Goal: Book appointment/travel/reservation

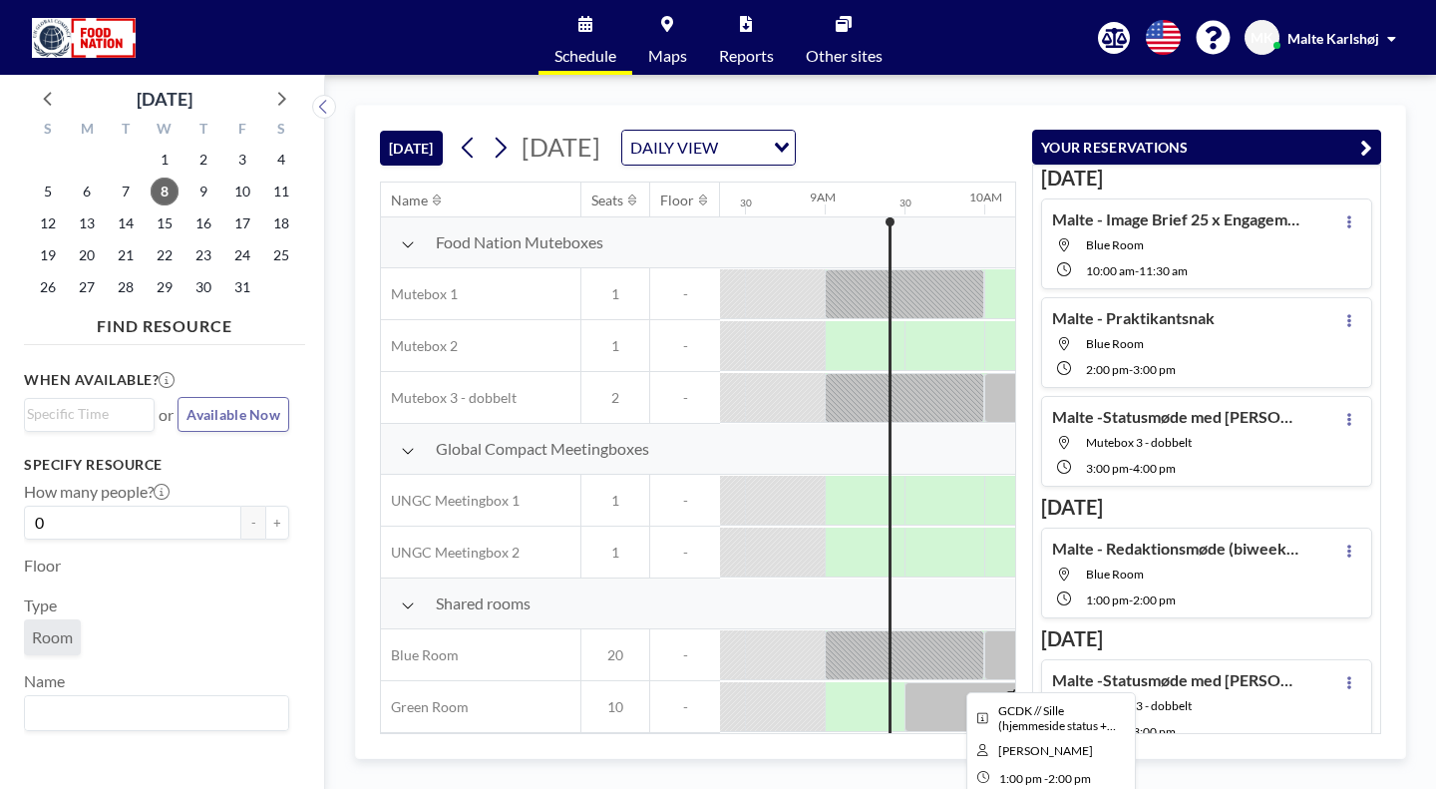
scroll to position [0, 1331]
click at [491, 133] on icon at bounding box center [500, 148] width 19 height 30
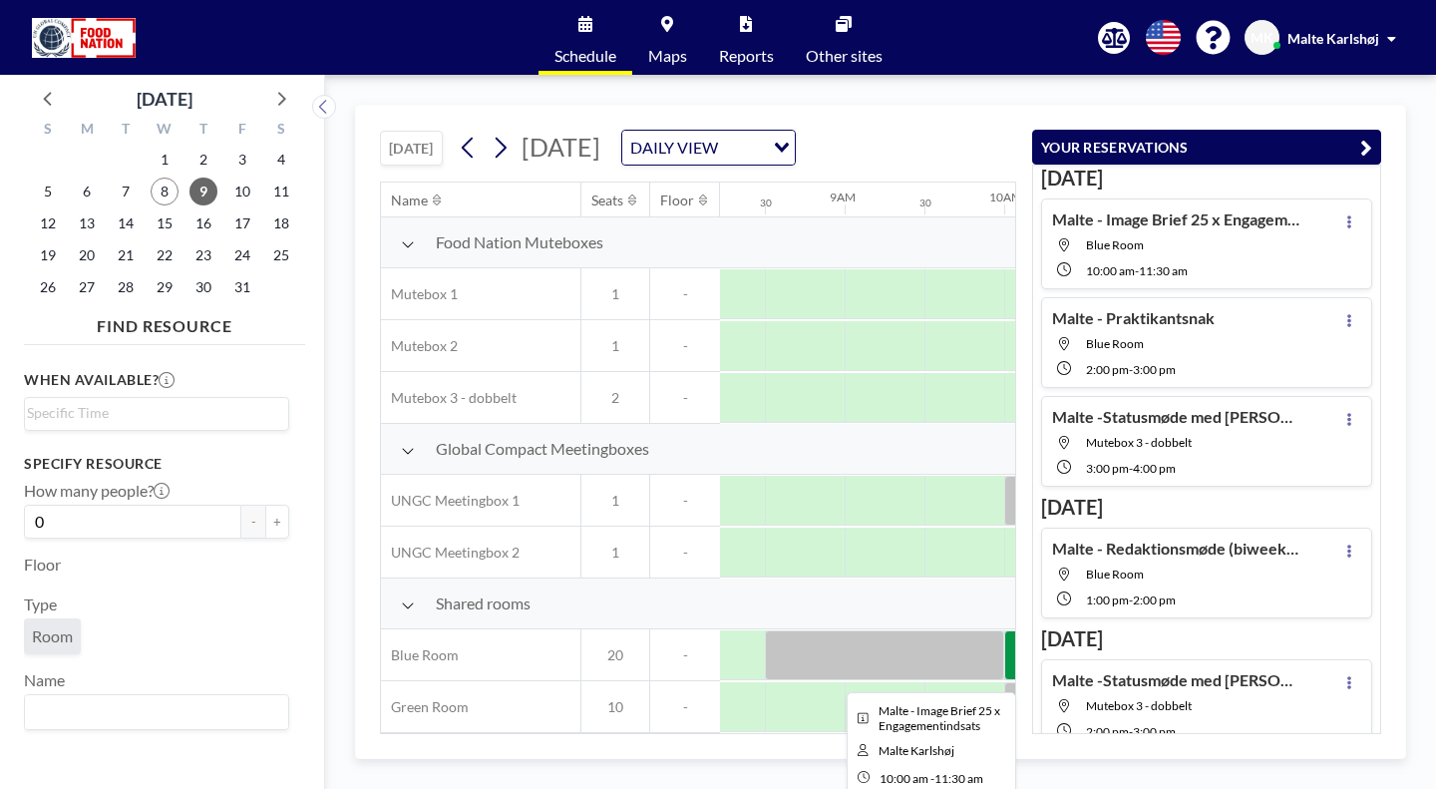
scroll to position [0, 1328]
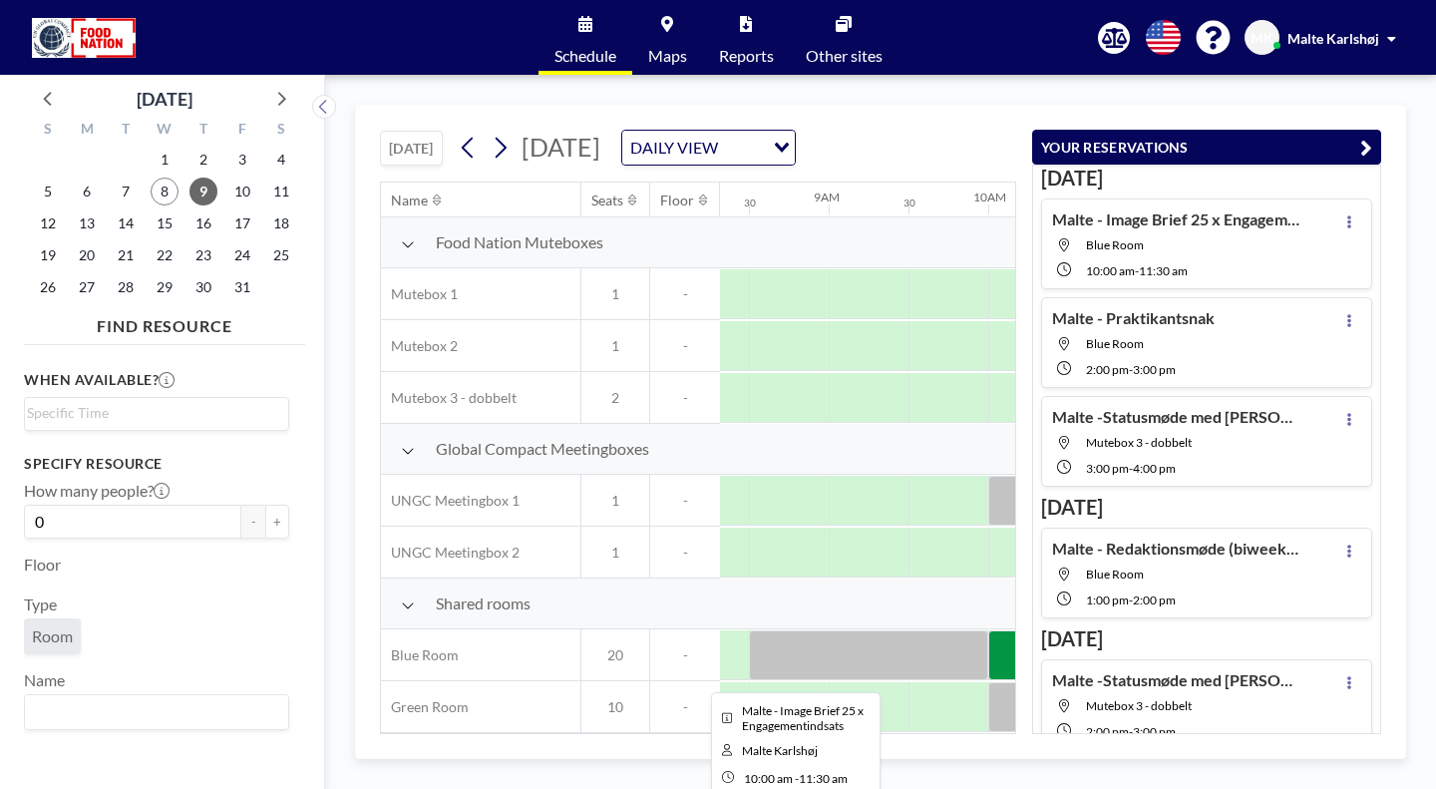
drag, startPoint x: 698, startPoint y: 532, endPoint x: 688, endPoint y: 534, distance: 10.2
click at [989, 630] on div at bounding box center [1108, 655] width 239 height 50
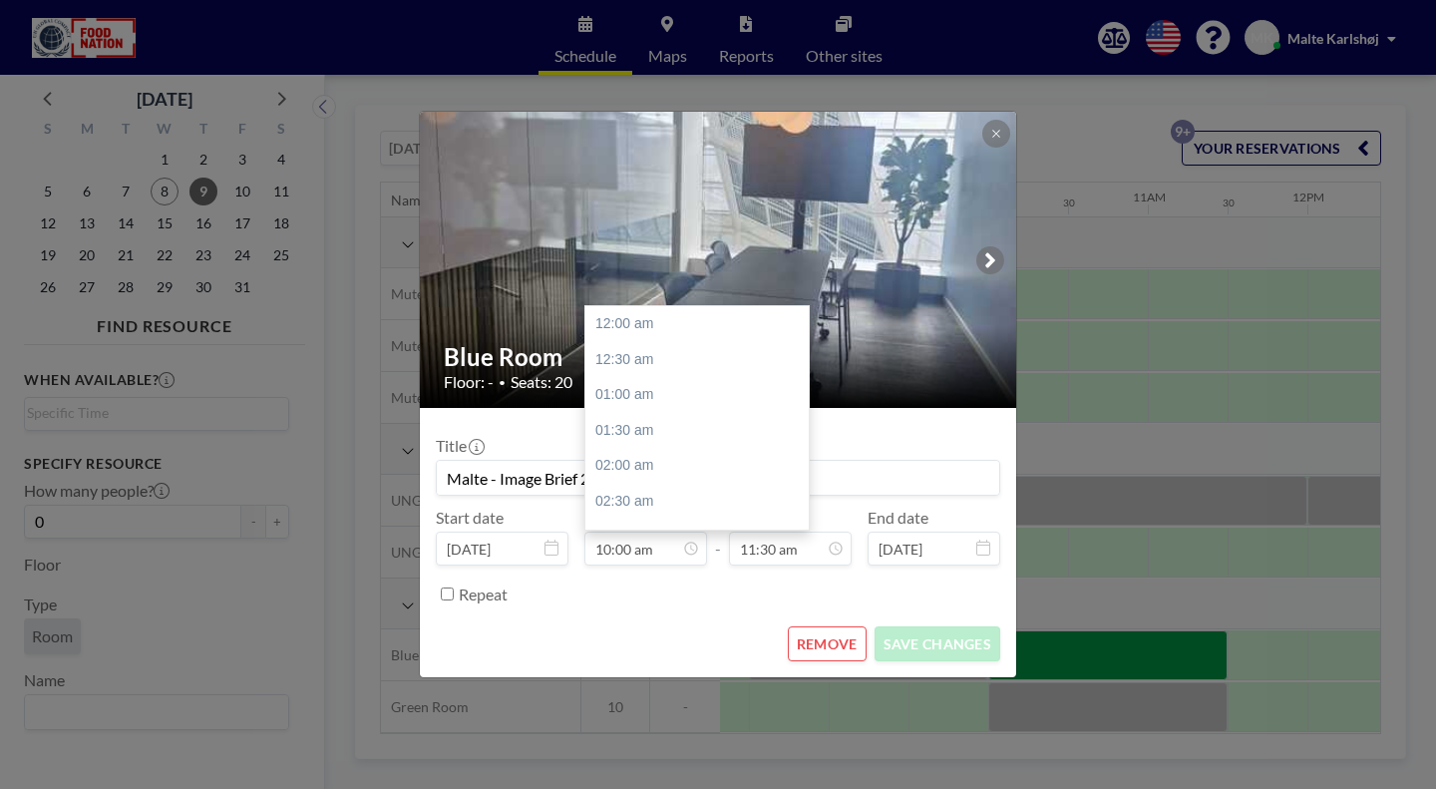
scroll to position [636, 0]
click at [652, 532] on input "10:00 am" at bounding box center [646, 549] width 123 height 34
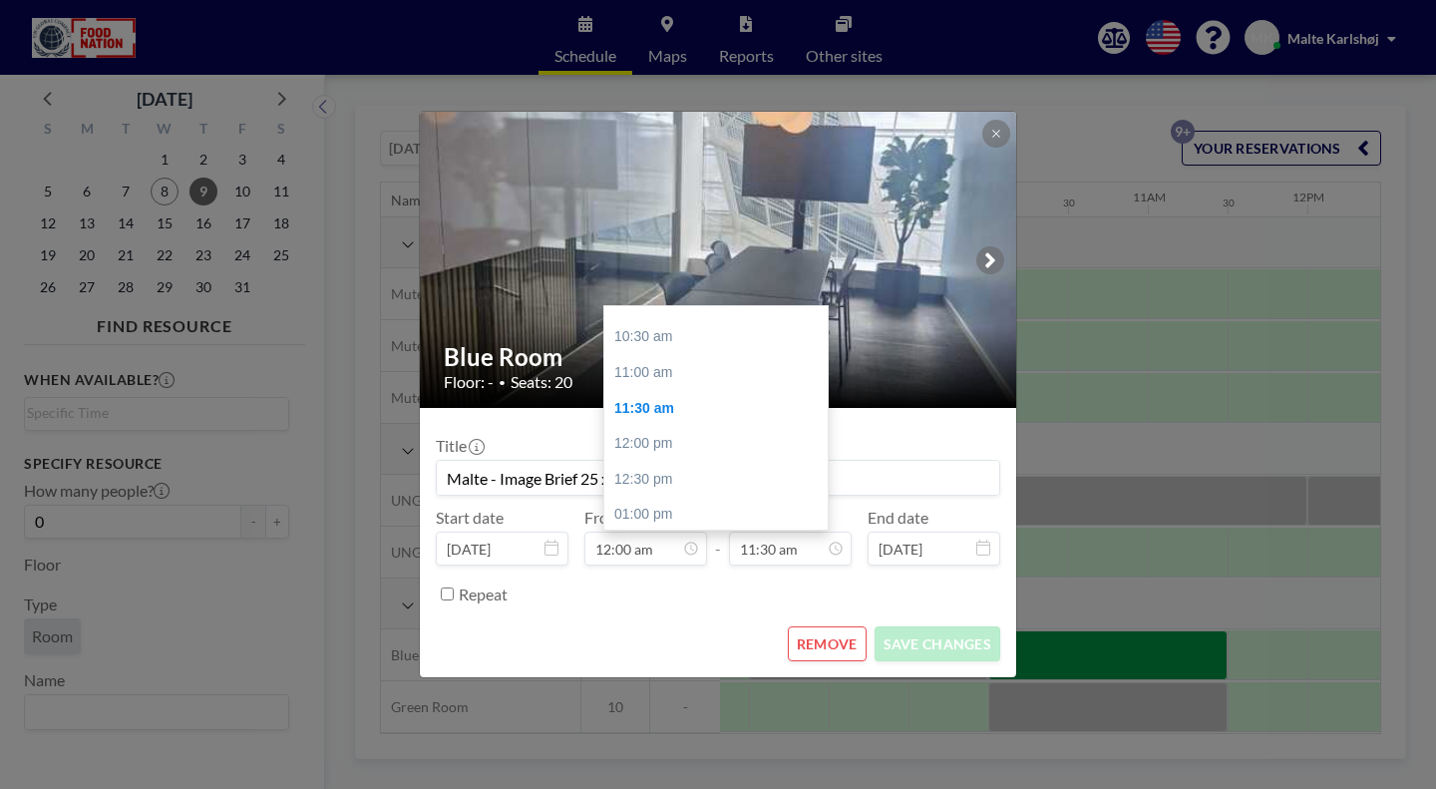
type input "12:00 am"
click at [747, 532] on input "11:30 am" at bounding box center [790, 549] width 123 height 34
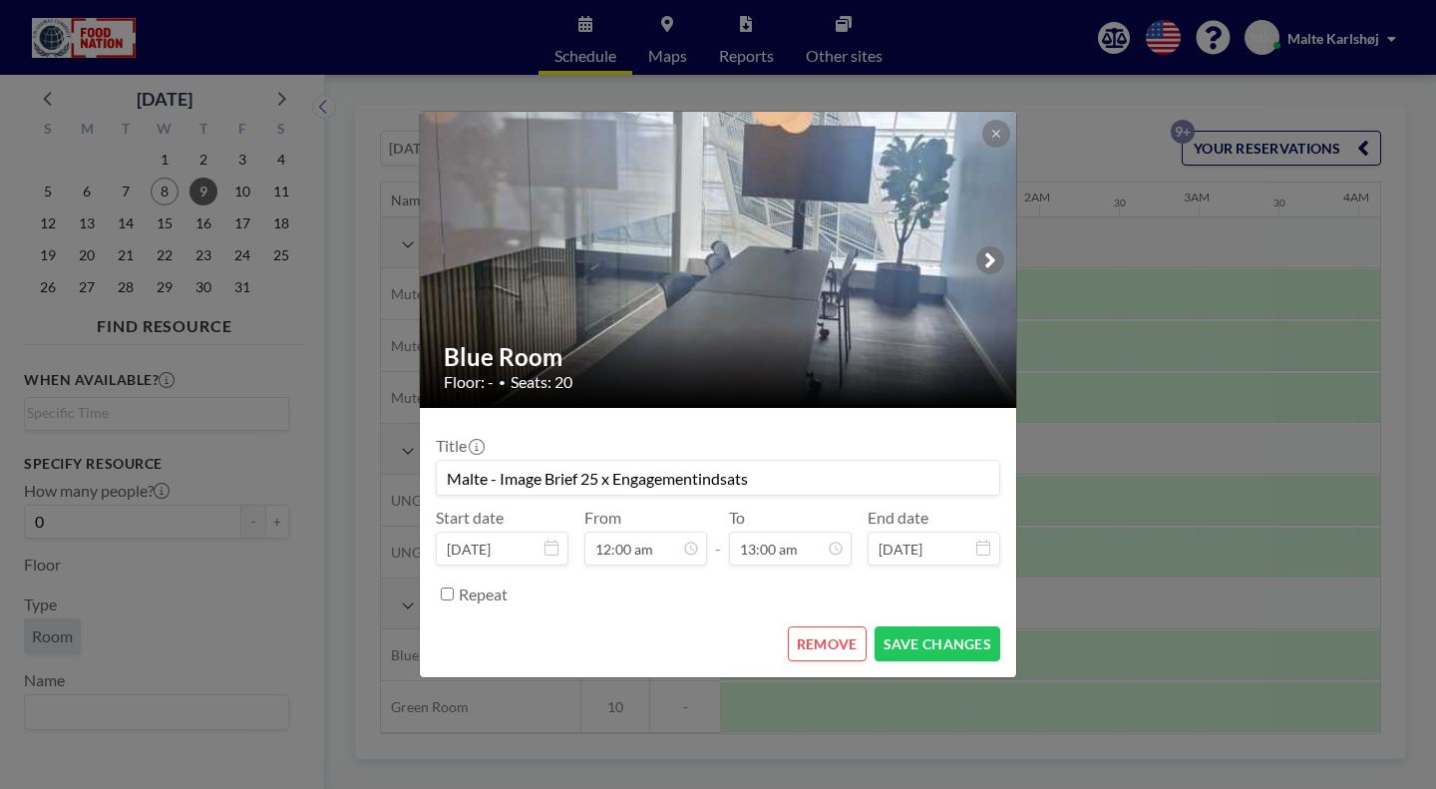
type input "01:00 pm"
click at [875, 626] on button "SAVE CHANGES" at bounding box center [938, 643] width 126 height 35
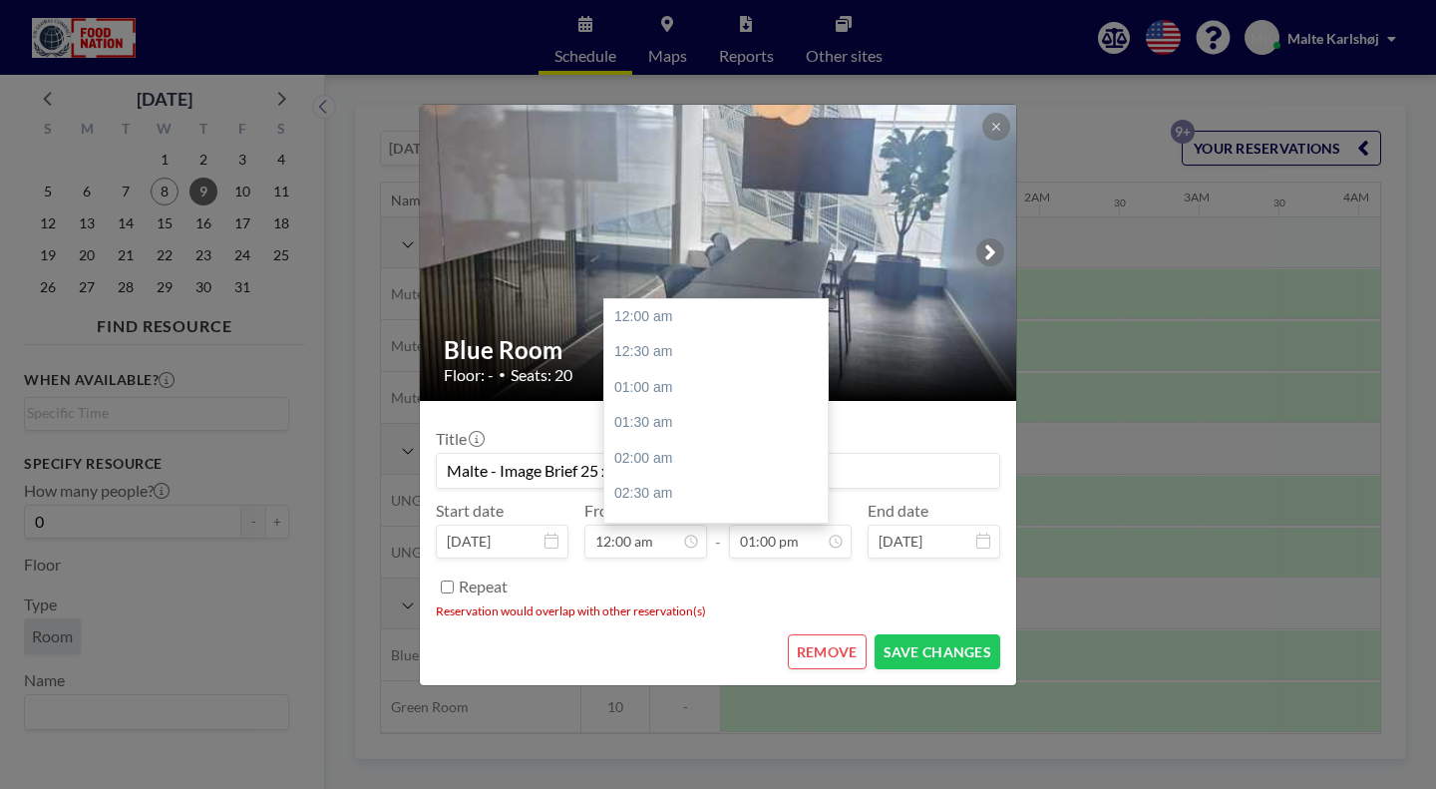
scroll to position [828, 0]
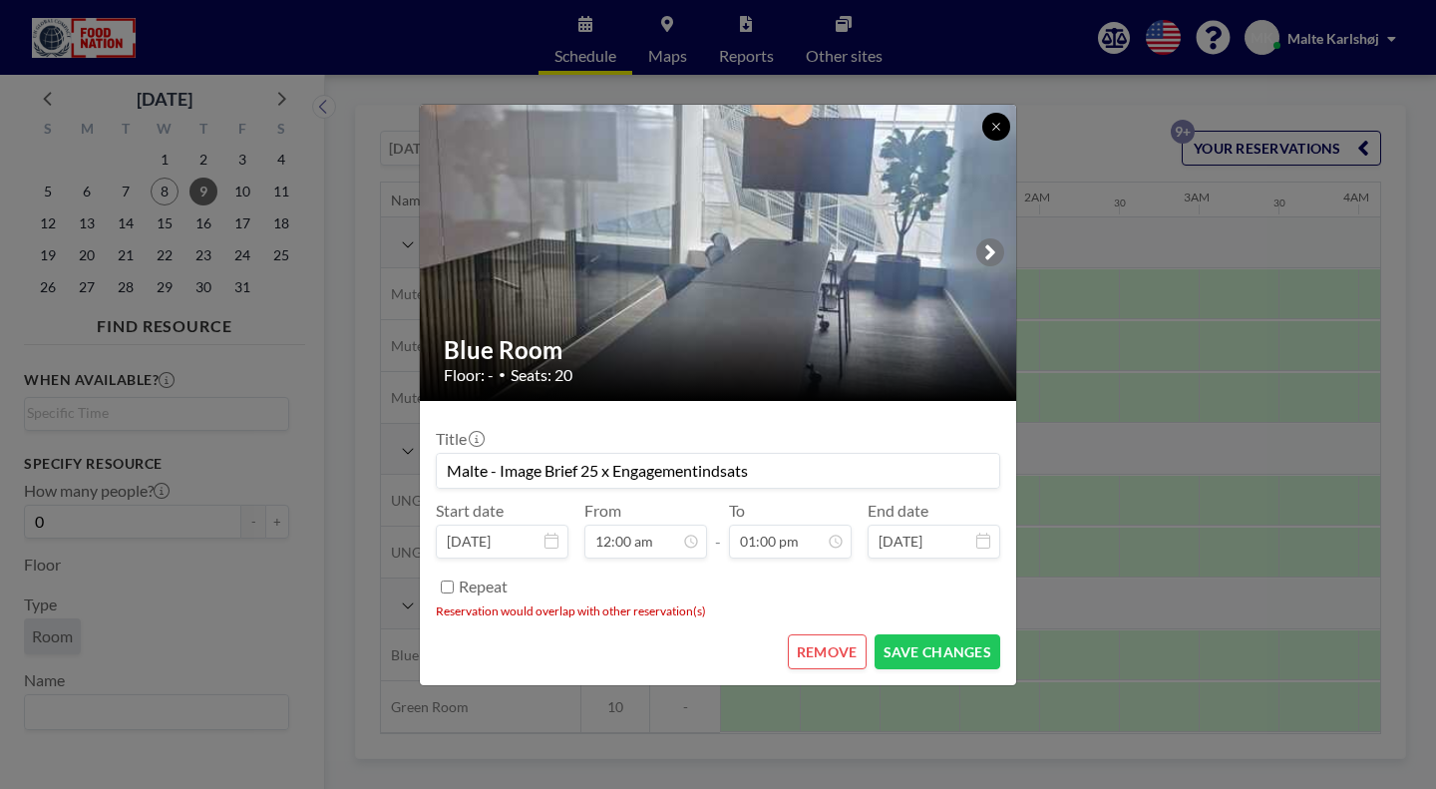
click at [983, 141] on button at bounding box center [997, 127] width 28 height 28
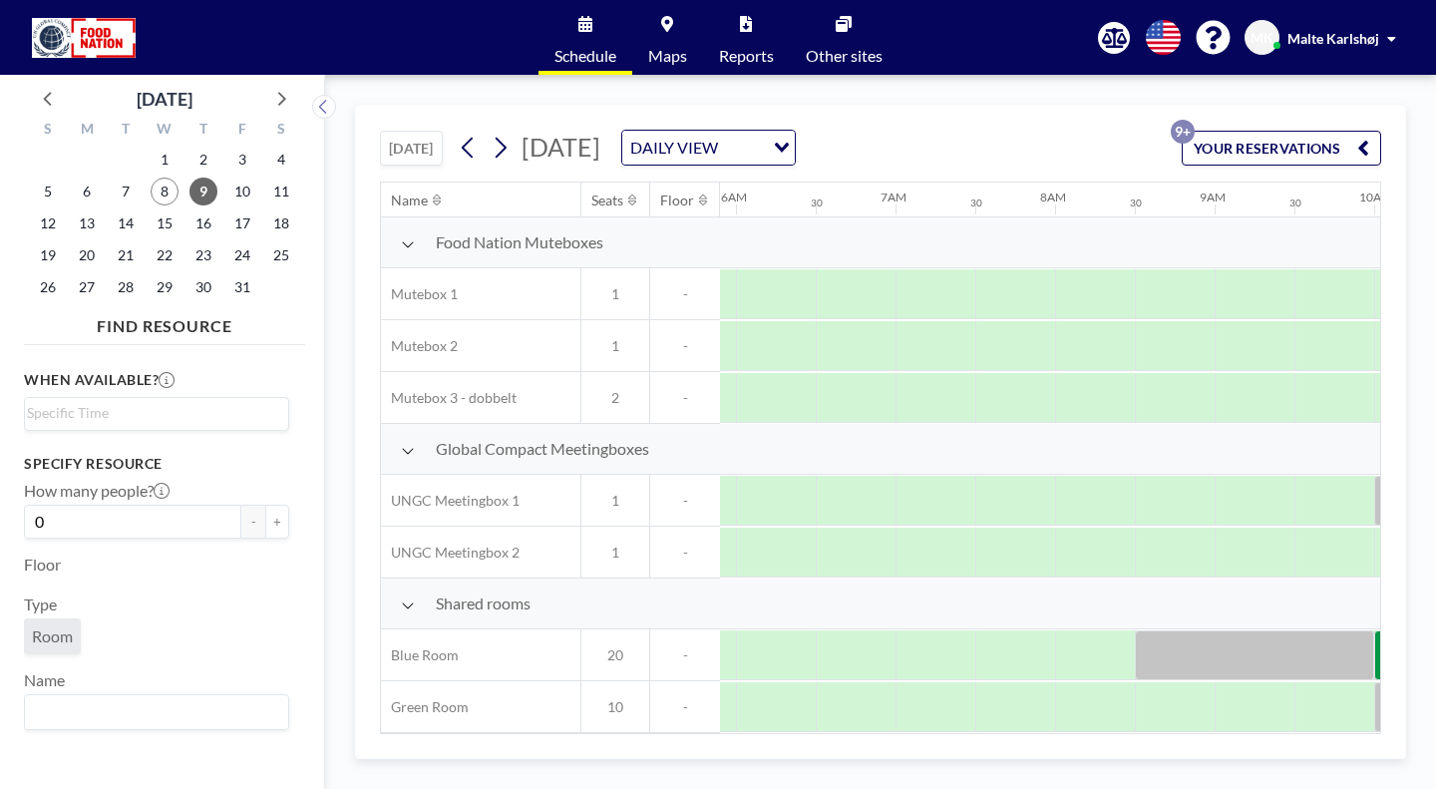
scroll to position [0, 1294]
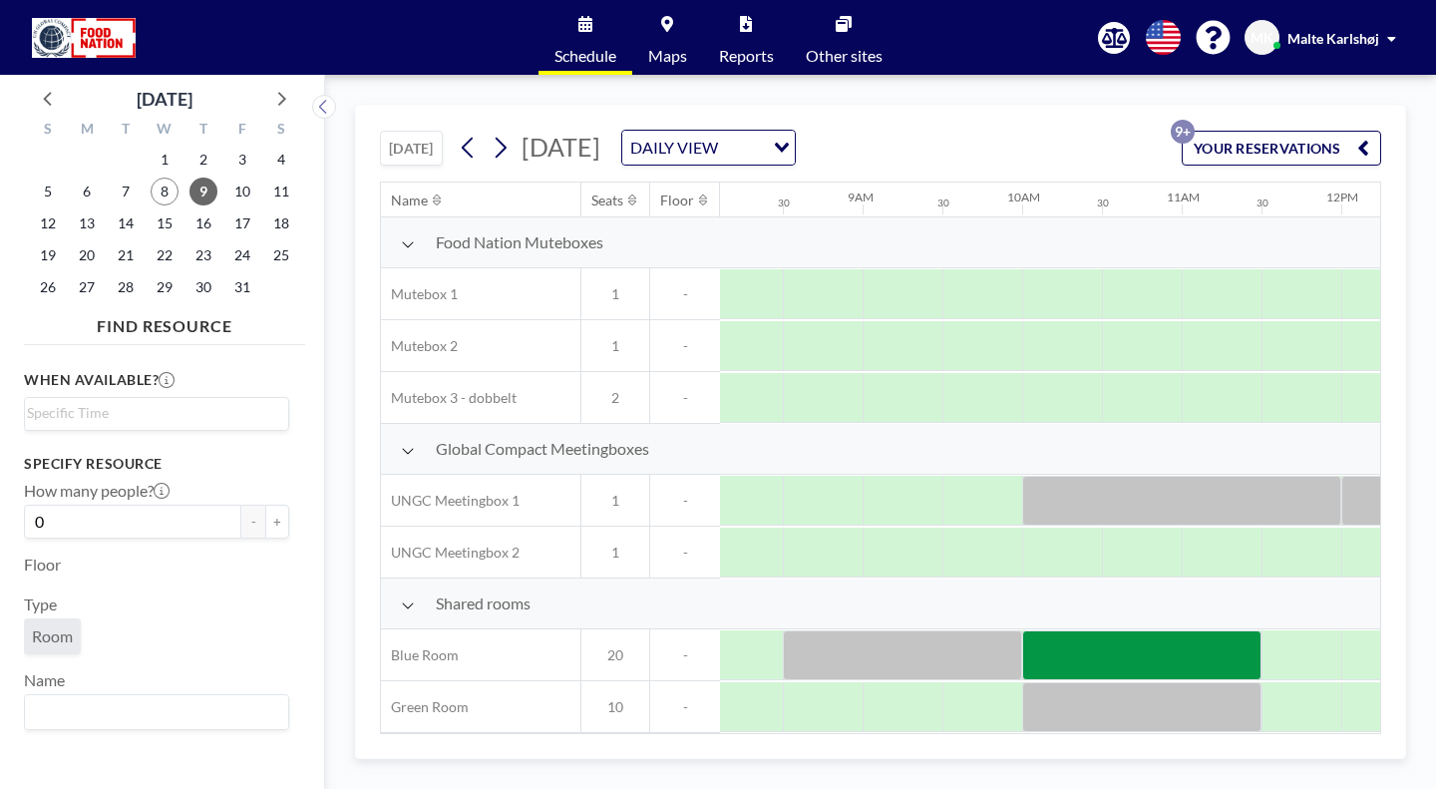
click at [1133, 677] on div "Name Seats Floor 12AM 30 1AM 30 2AM 30 3AM 30 4AM 30 5AM 30 6AM 30 7AM 30 8AM 3…" at bounding box center [881, 458] width 1000 height 551
click at [1022, 630] on div at bounding box center [1141, 655] width 239 height 50
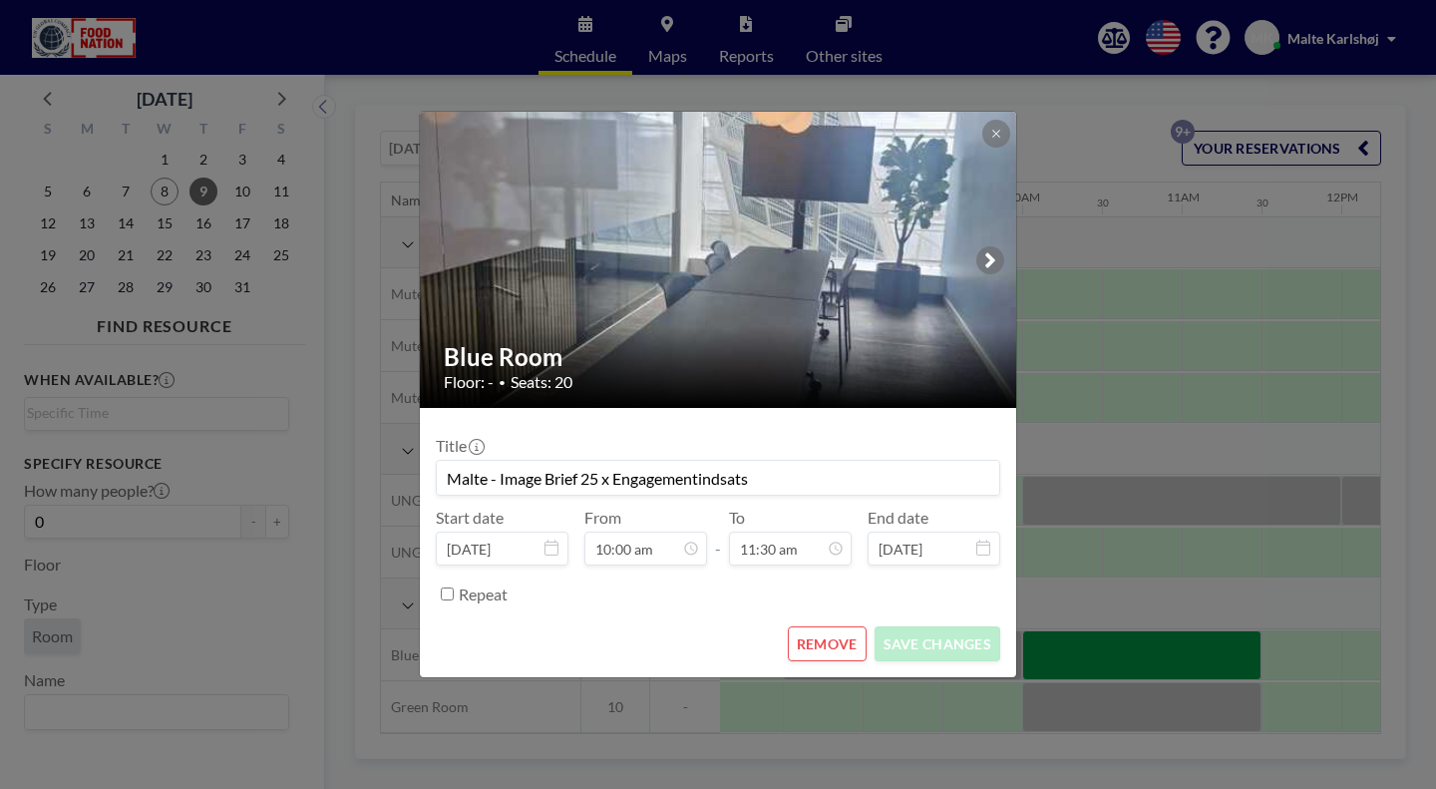
click at [667, 533] on div "Title Malte - Image Brief 25 x Engagementindsats Start date [DATE] From 10:00 a…" at bounding box center [718, 517] width 565 height 187
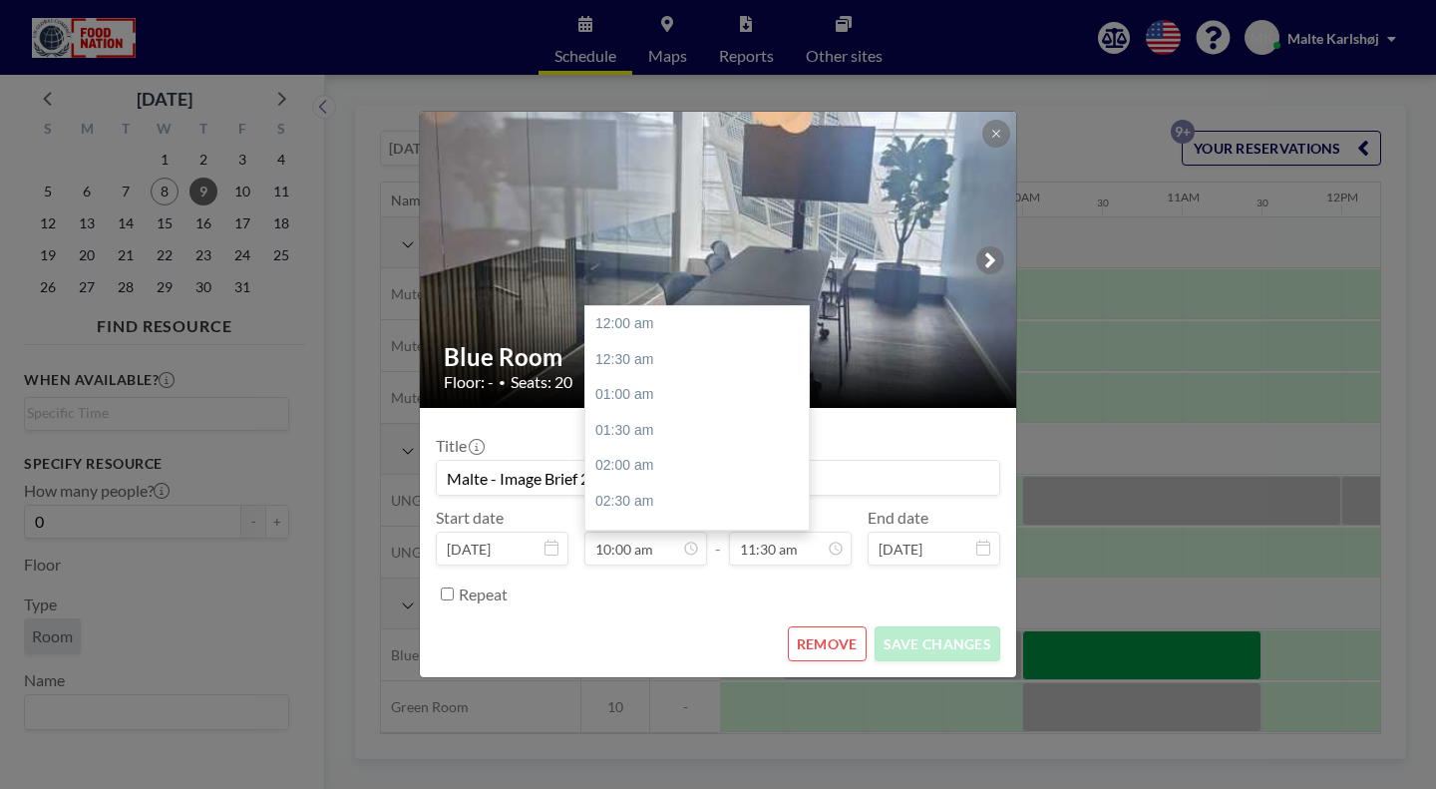
scroll to position [636, 0]
click at [694, 532] on input "10:00 am" at bounding box center [646, 549] width 123 height 34
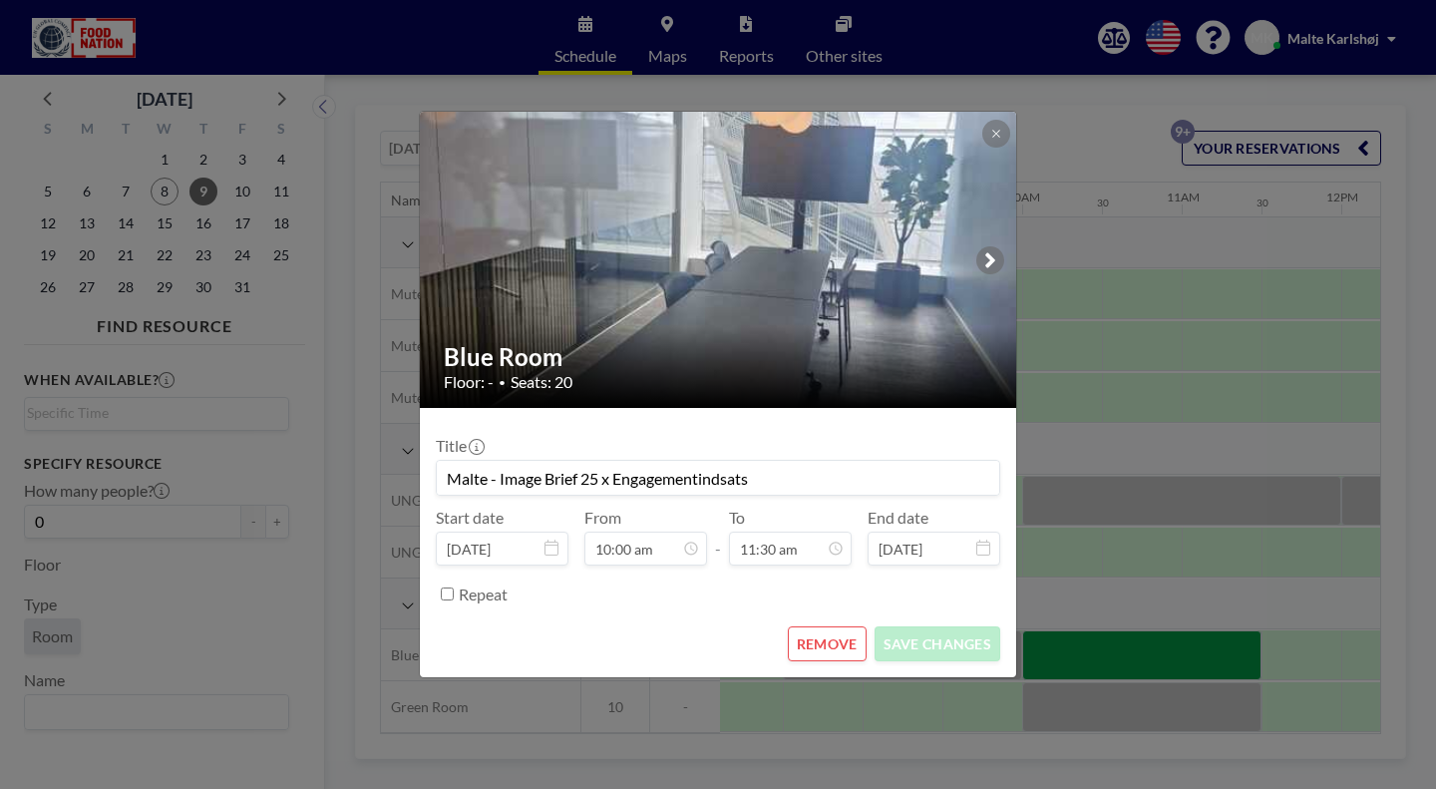
click at [662, 578] on div "Repeat" at bounding box center [730, 594] width 542 height 33
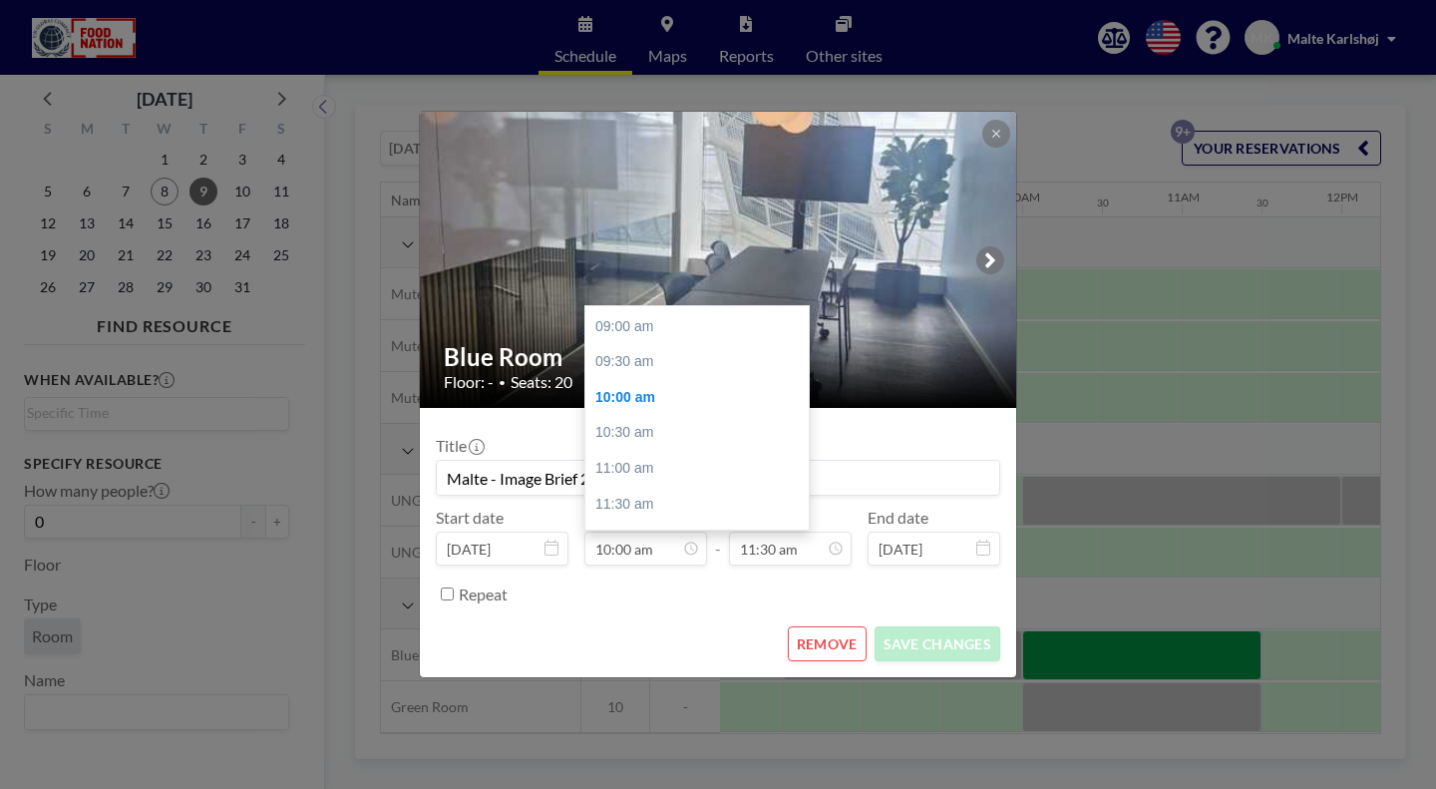
click at [666, 532] on input "10:00 am" at bounding box center [646, 549] width 123 height 34
click at [660, 522] on div "12:00 pm" at bounding box center [702, 540] width 233 height 36
type input "12:00 pm"
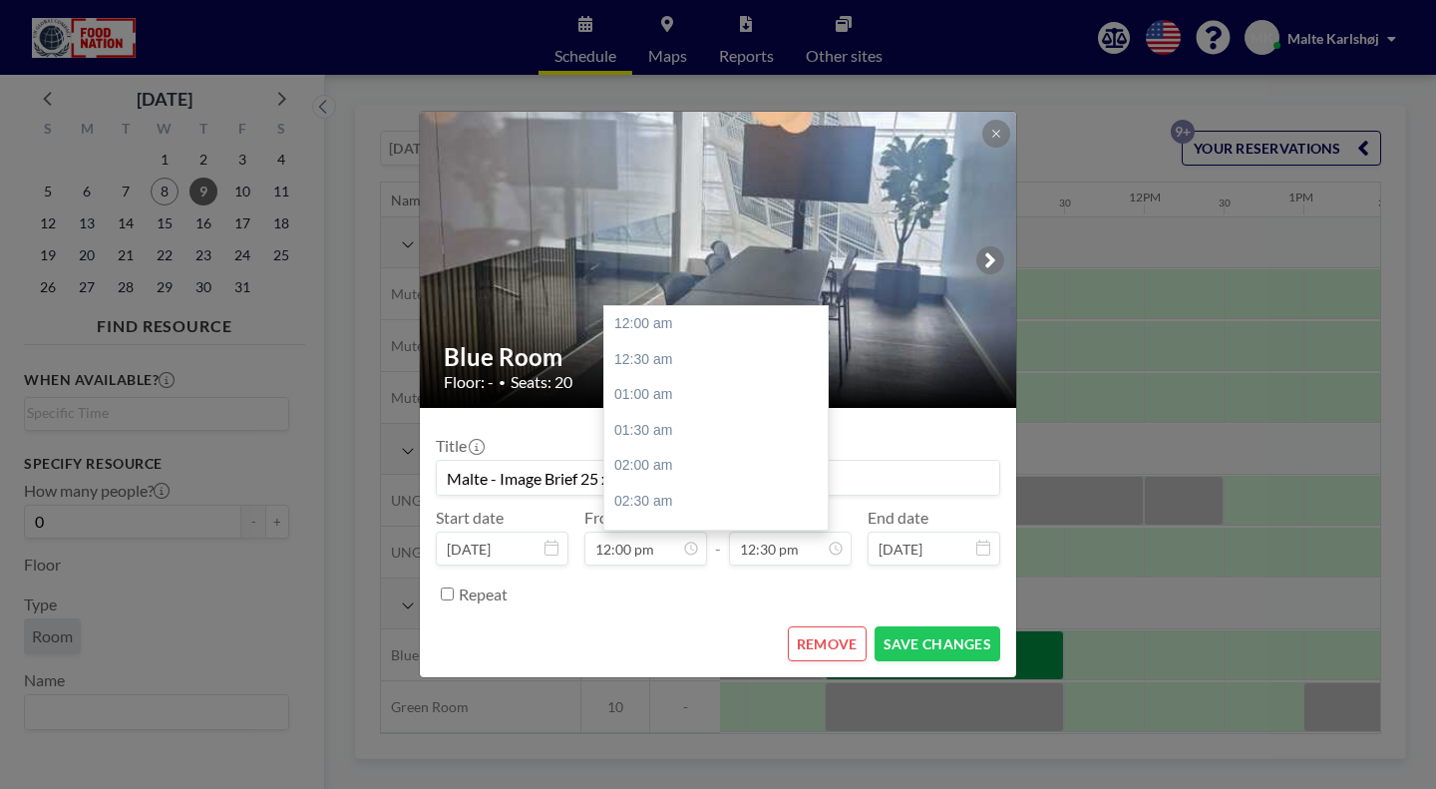
scroll to position [796, 0]
click at [748, 532] on input "12:30 pm" at bounding box center [790, 549] width 123 height 34
click at [714, 433] on div "01:00 pm" at bounding box center [720, 451] width 233 height 36
type input "01:00 pm"
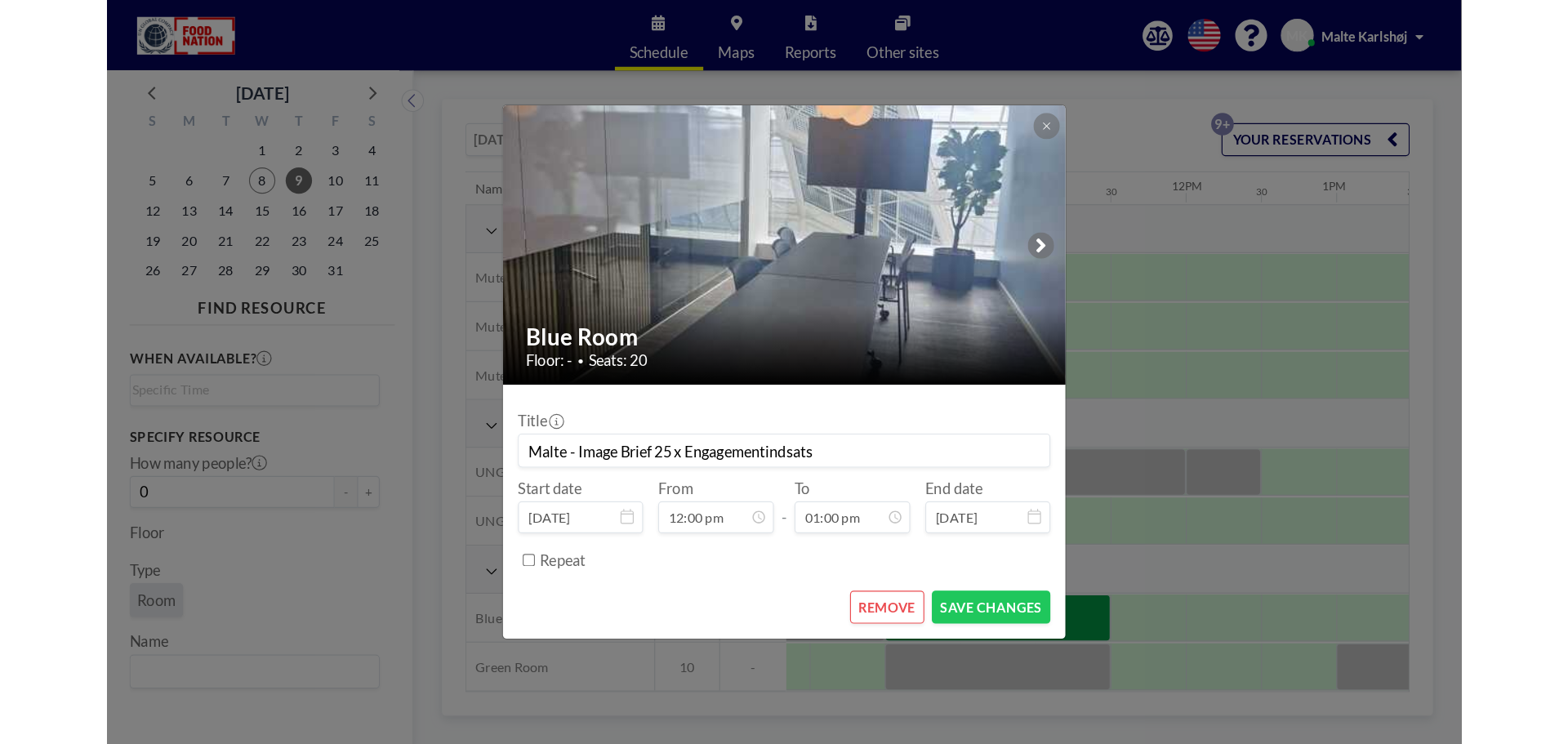
scroll to position [678, 0]
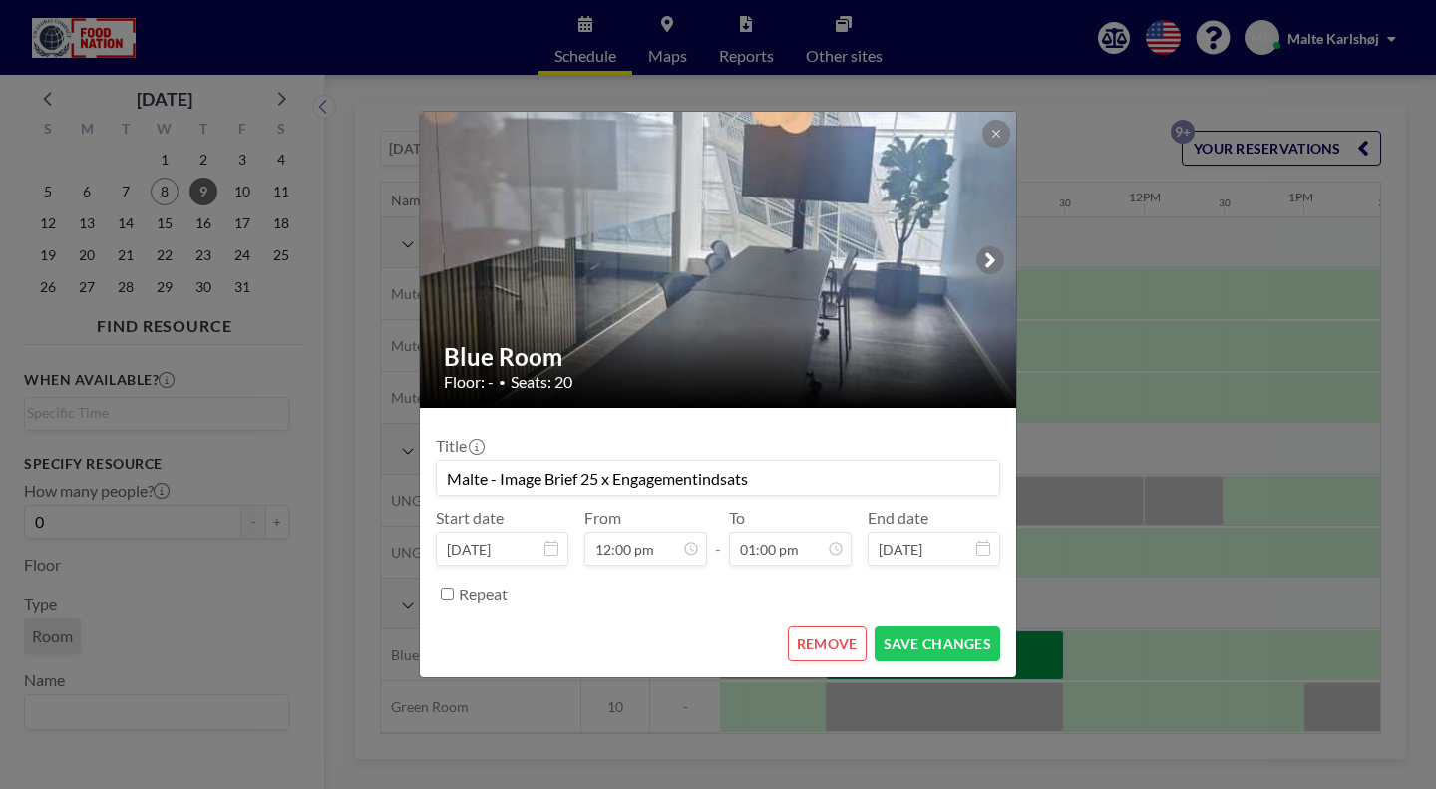
click at [895, 626] on button "SAVE CHANGES" at bounding box center [938, 643] width 126 height 35
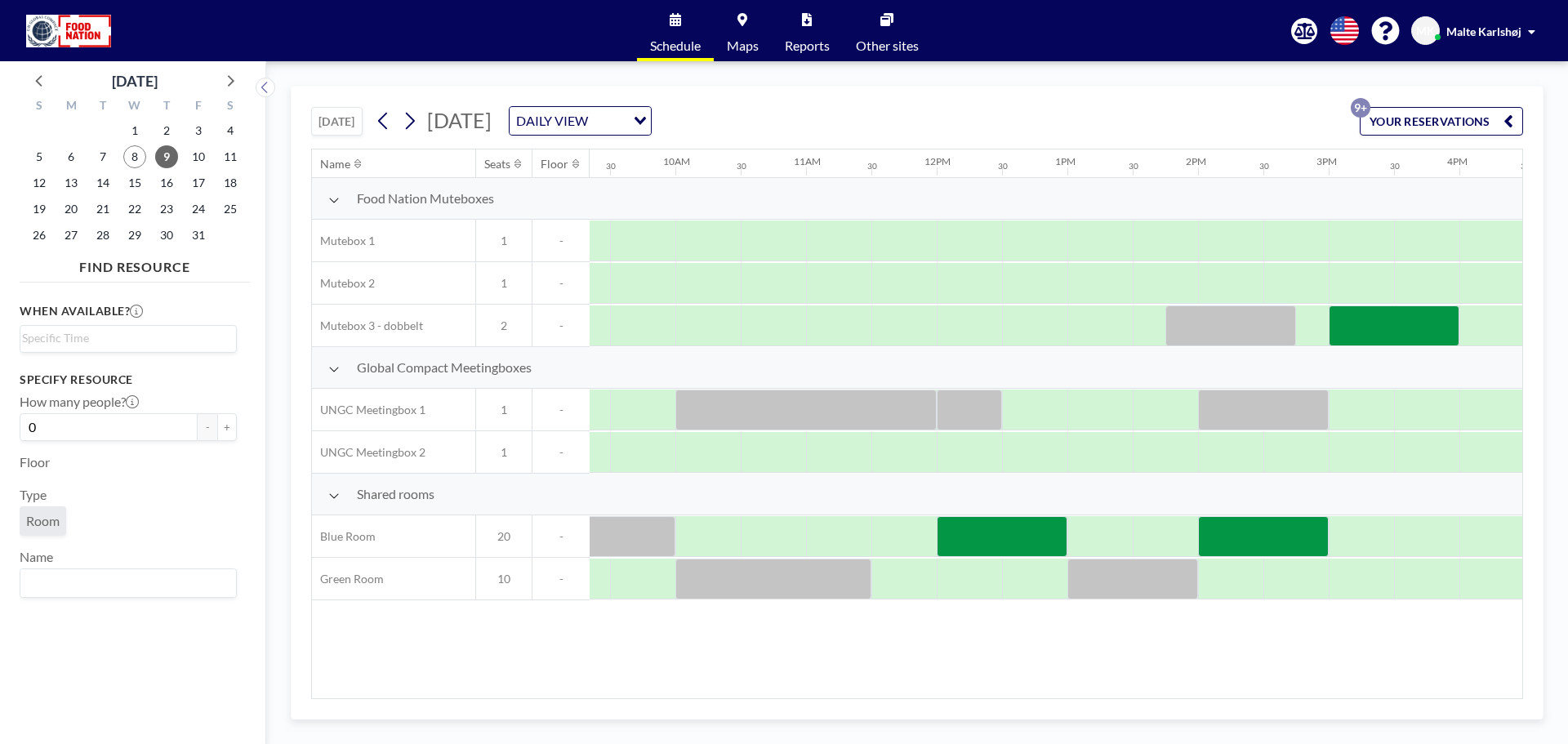
scroll to position [0, 1221]
